Goal: Use online tool/utility

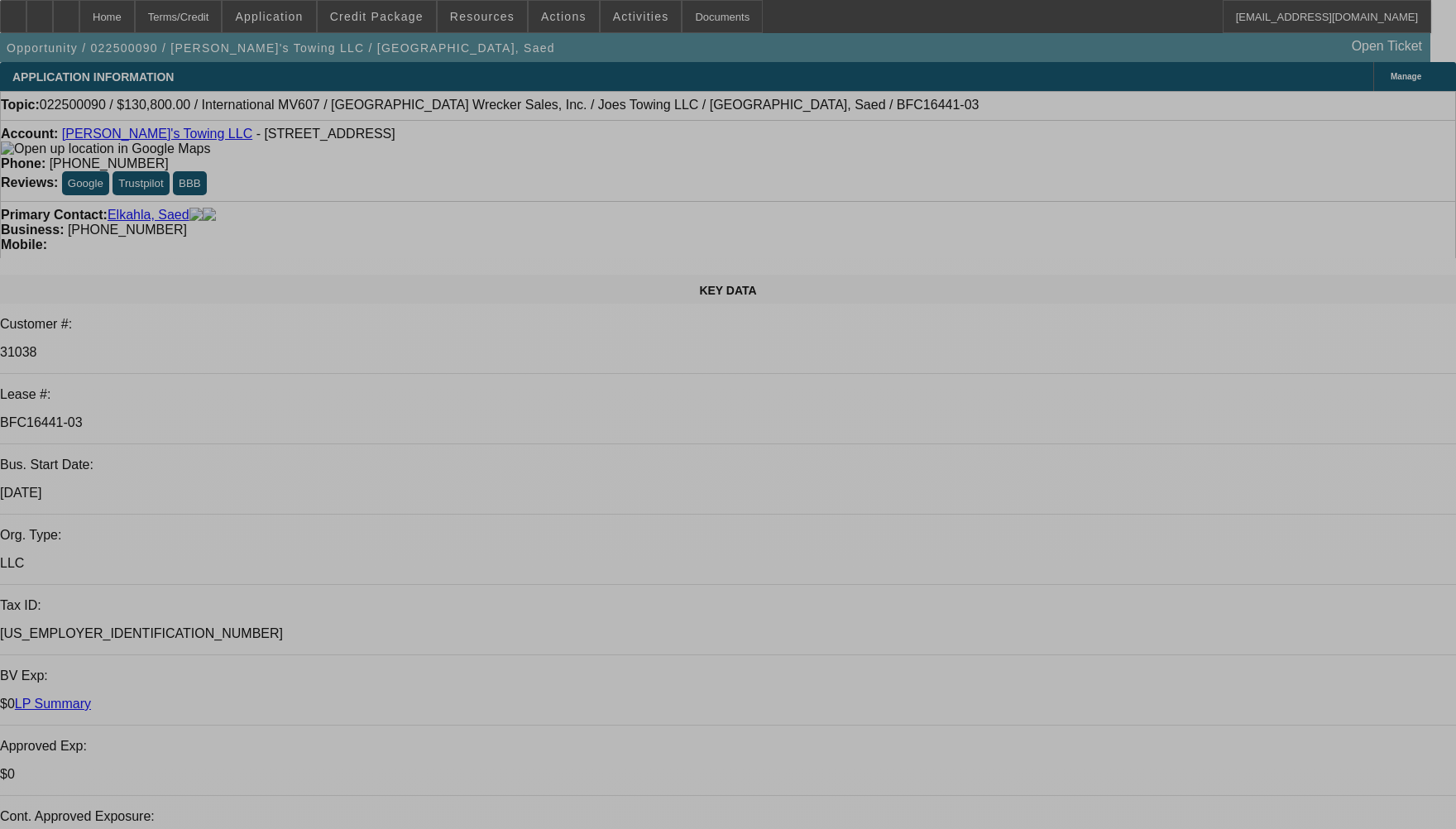
select select "0"
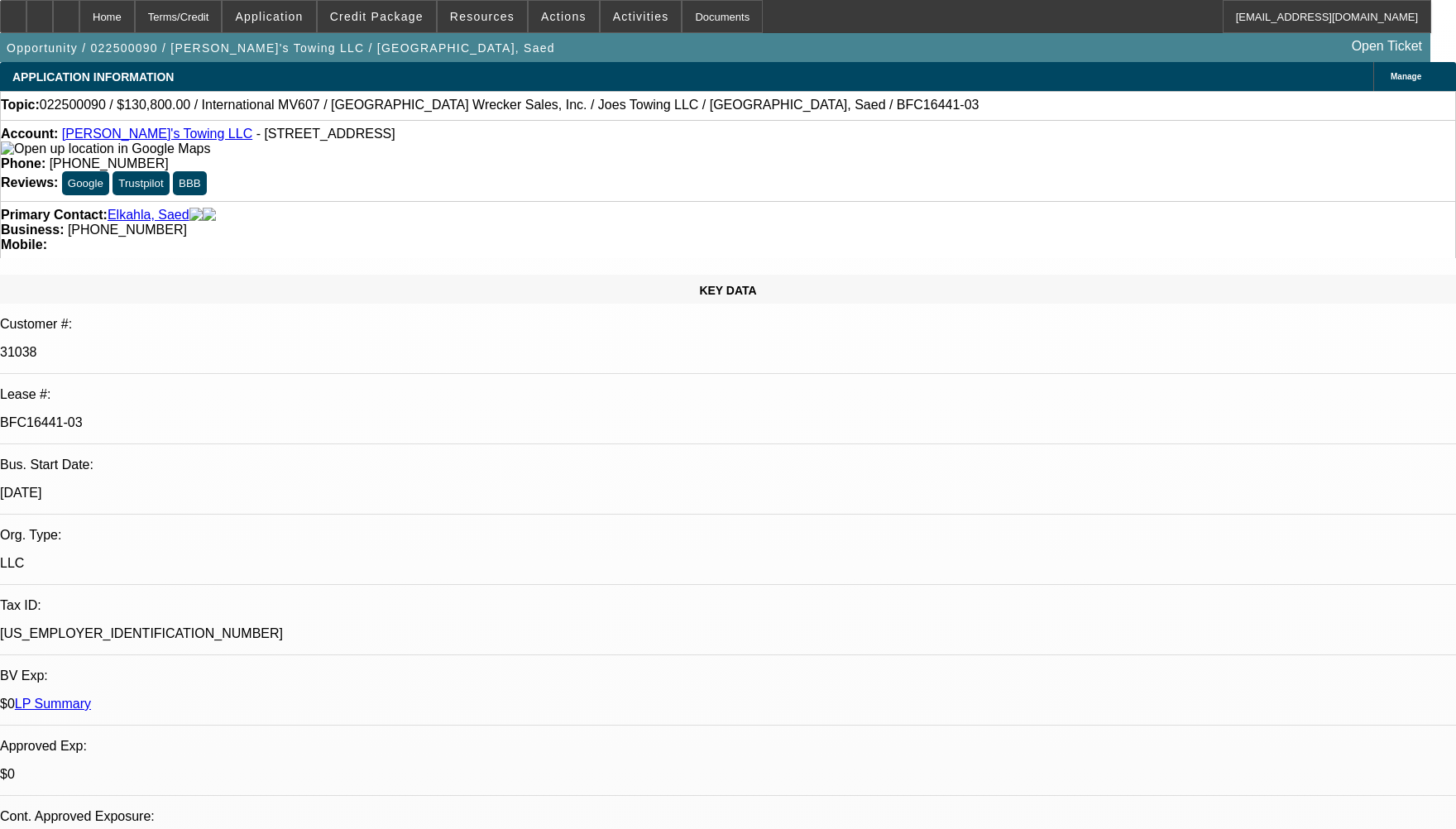
select select "0"
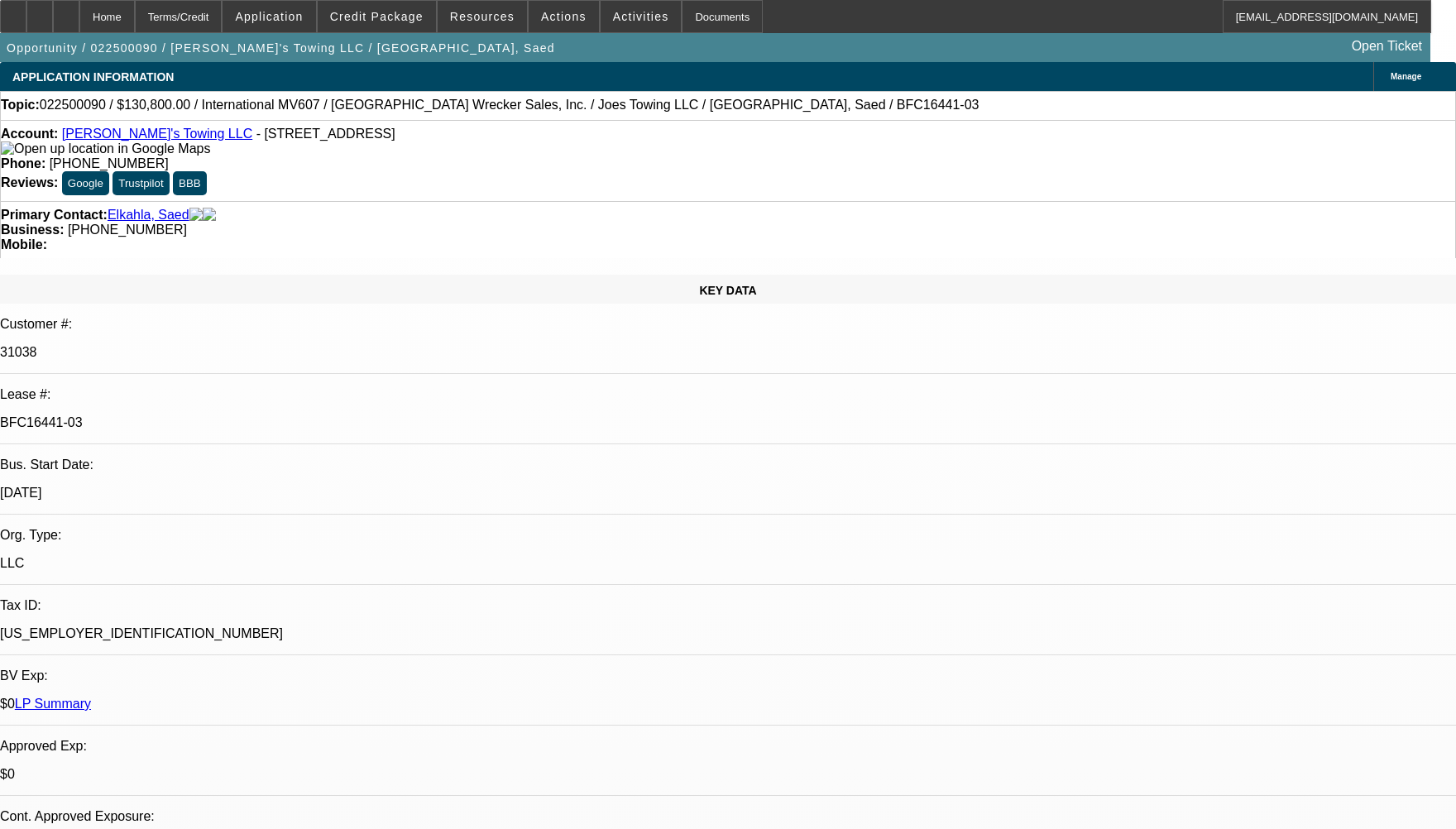
select select "0"
select select "1"
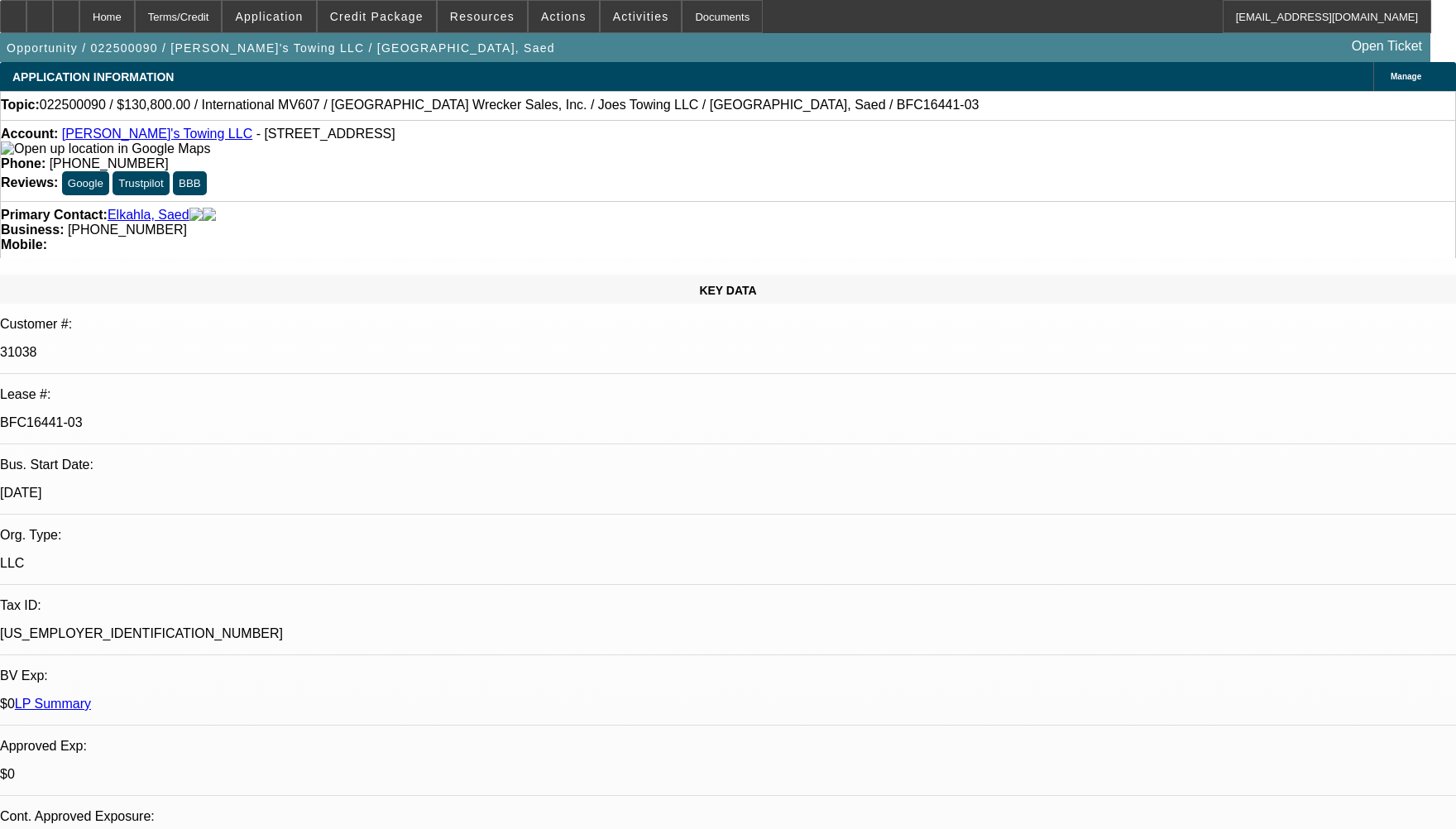
select select "1"
select select "6"
select select "1"
select select "6"
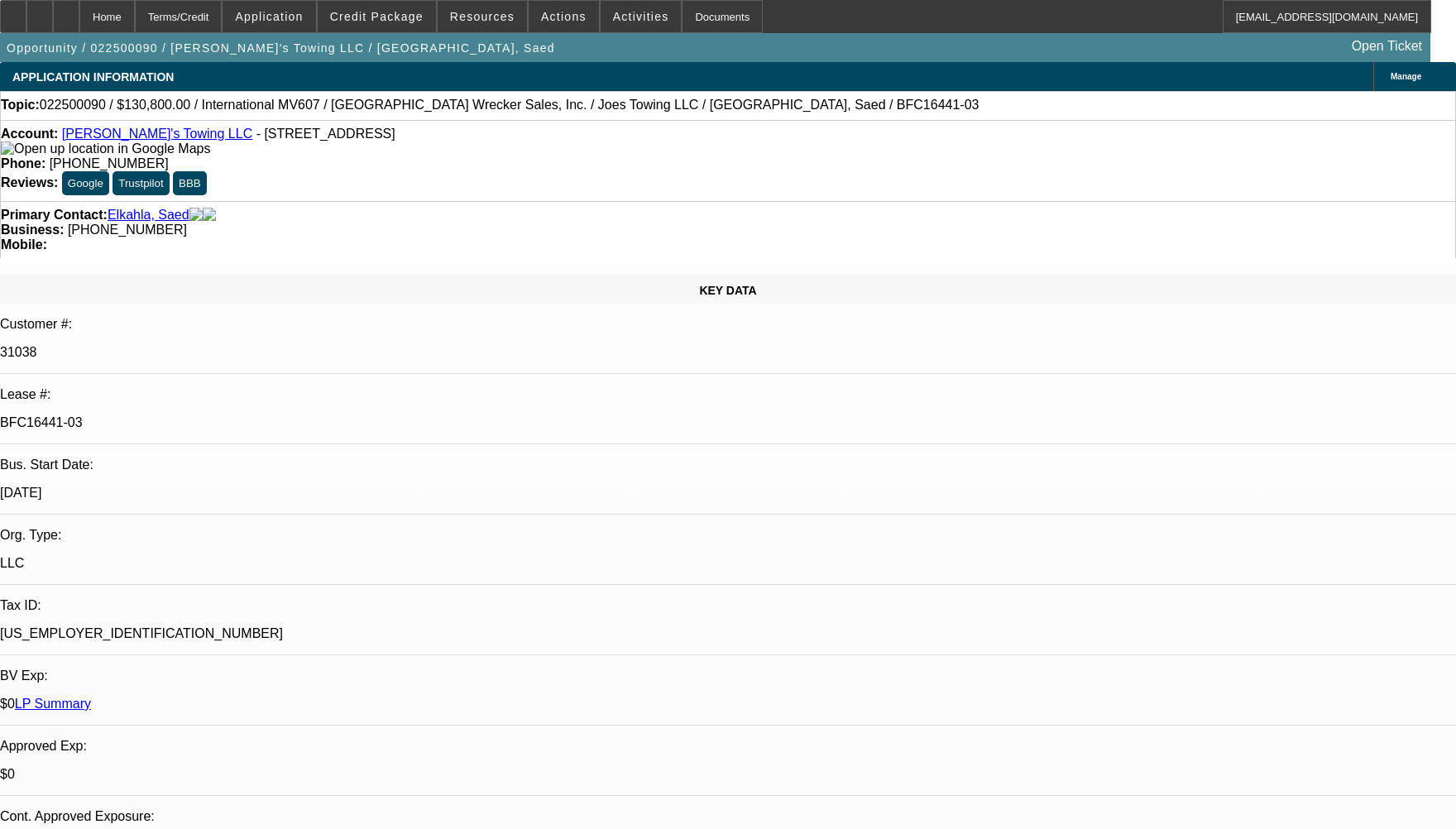
select select "1"
select select "2"
select select "6"
select select "1"
select select "2"
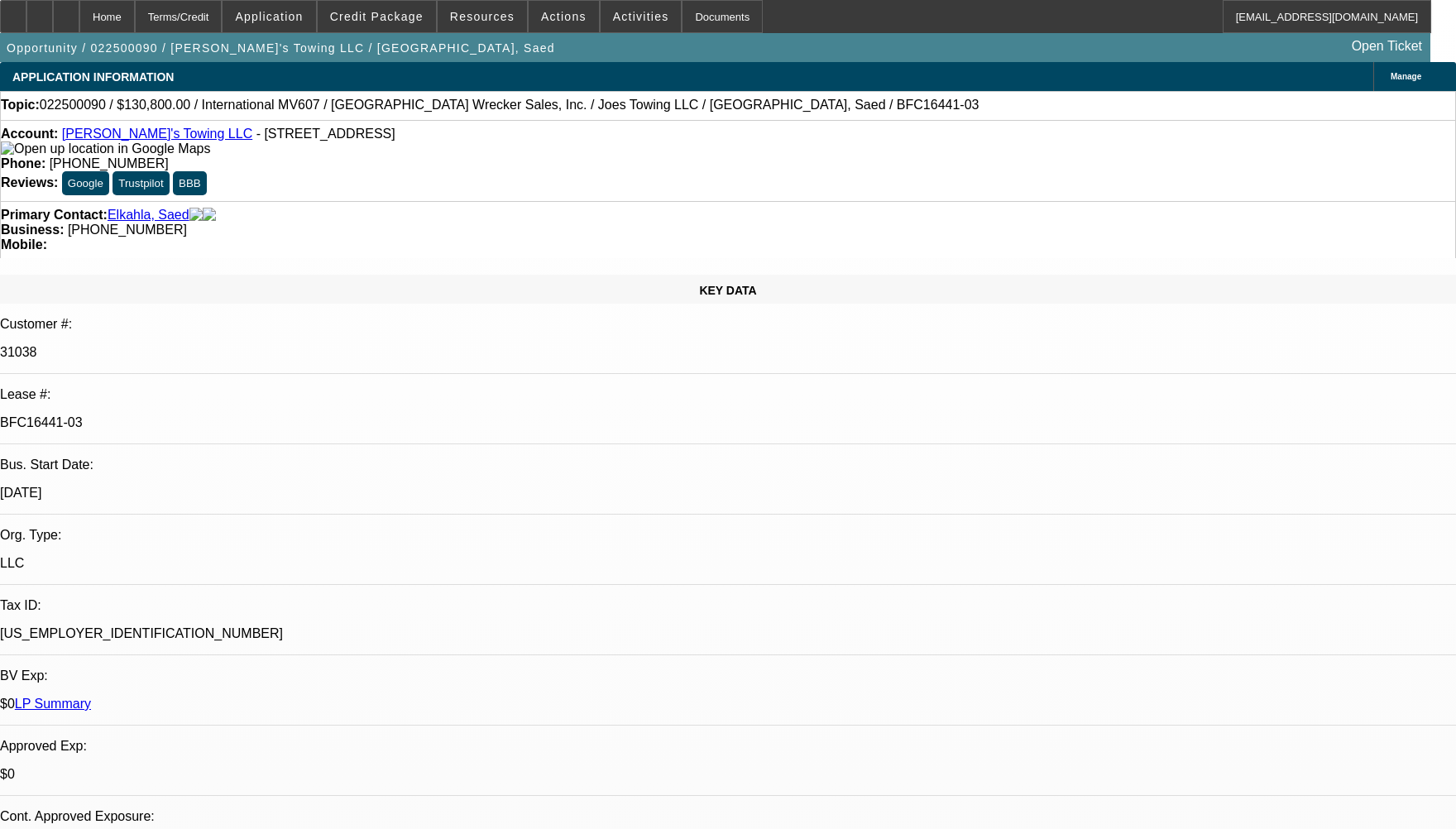
select select "6"
